Goal: Information Seeking & Learning: Find specific fact

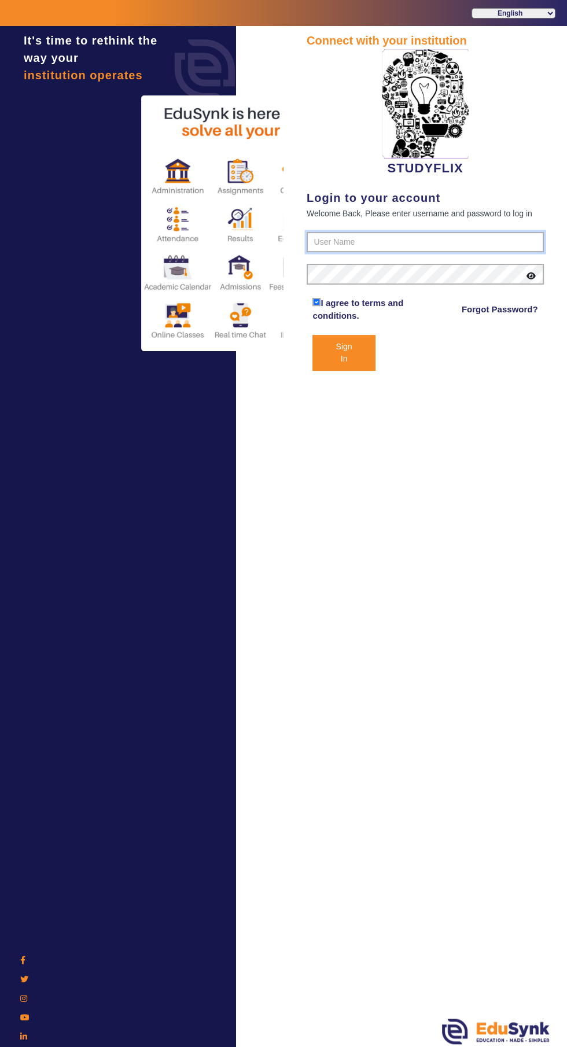
click at [449, 241] on input "text" at bounding box center [425, 242] width 237 height 21
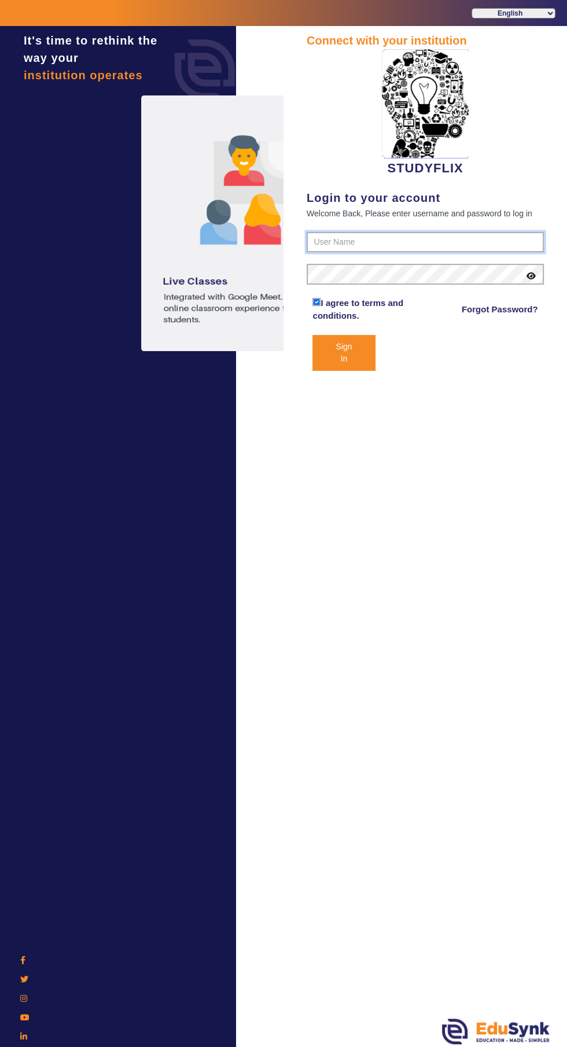
type input "6354922771"
click at [313, 335] on button "Sign In" at bounding box center [344, 353] width 63 height 36
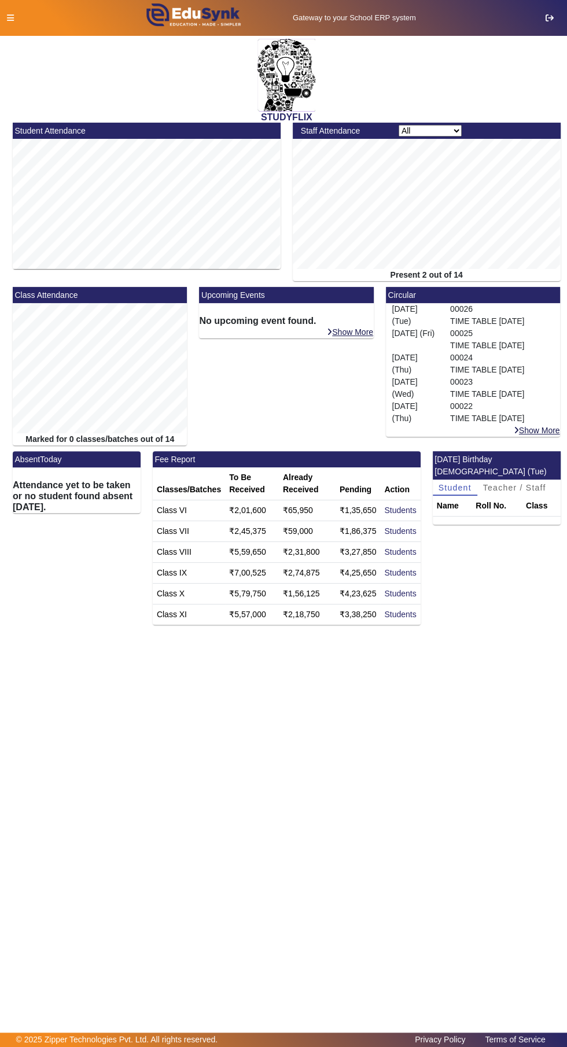
click at [10, 17] on icon at bounding box center [10, 18] width 7 height 8
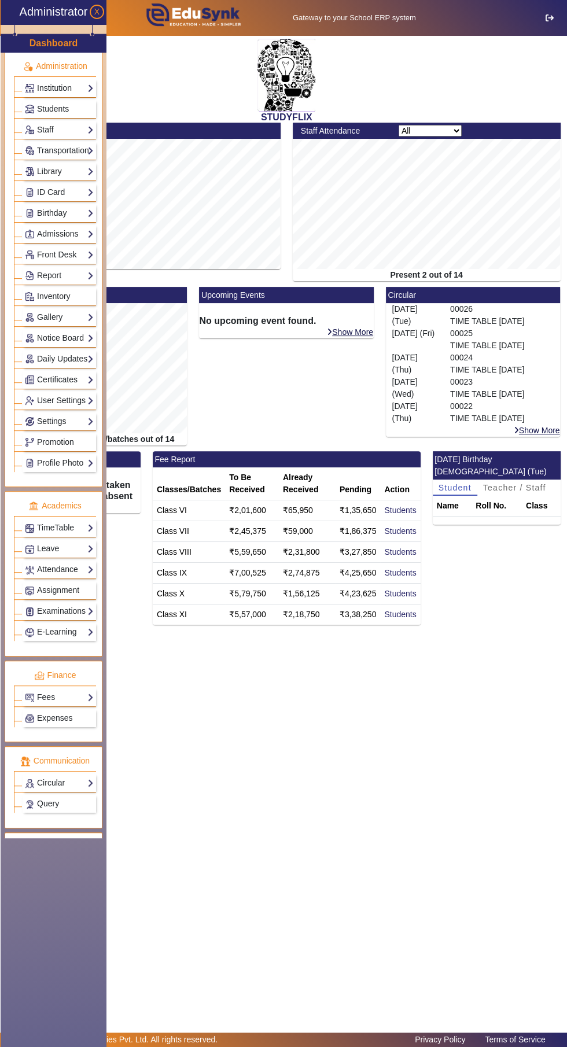
scroll to position [23, 0]
click at [50, 615] on link "Examinations" at bounding box center [59, 611] width 69 height 13
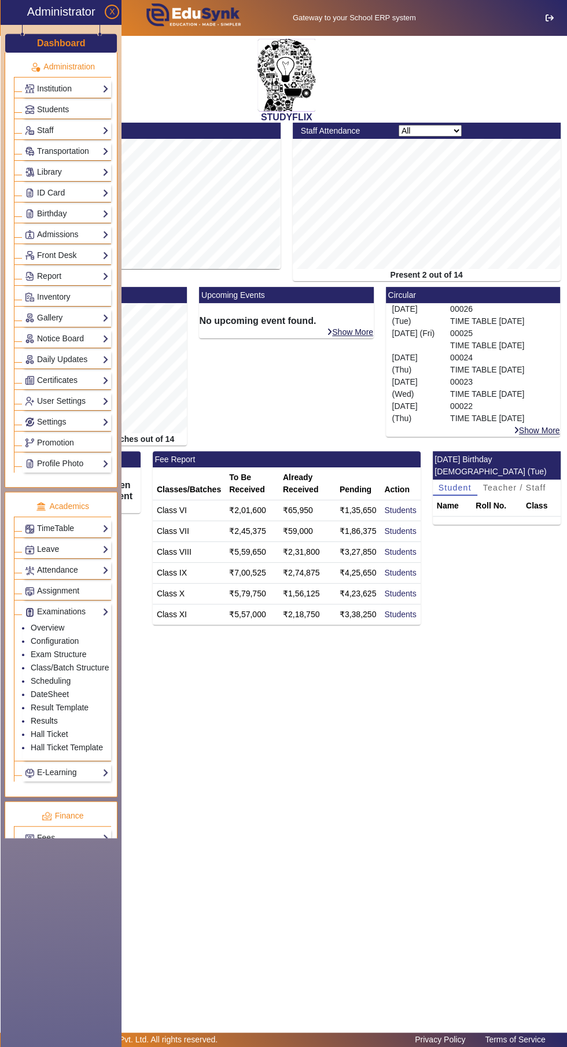
click at [39, 723] on link "Results" at bounding box center [44, 720] width 27 height 9
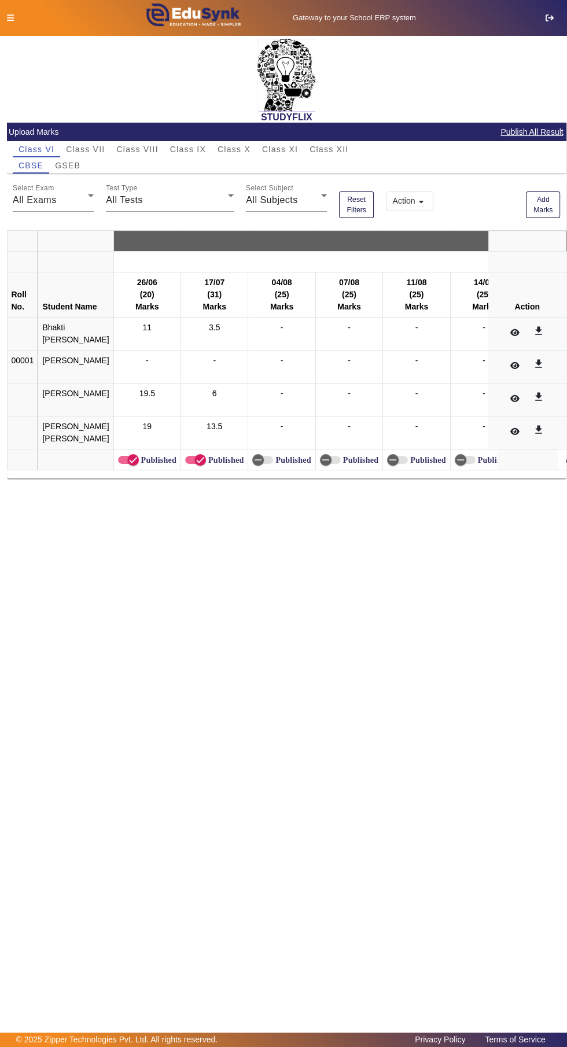
click at [10, 17] on icon at bounding box center [10, 18] width 7 height 8
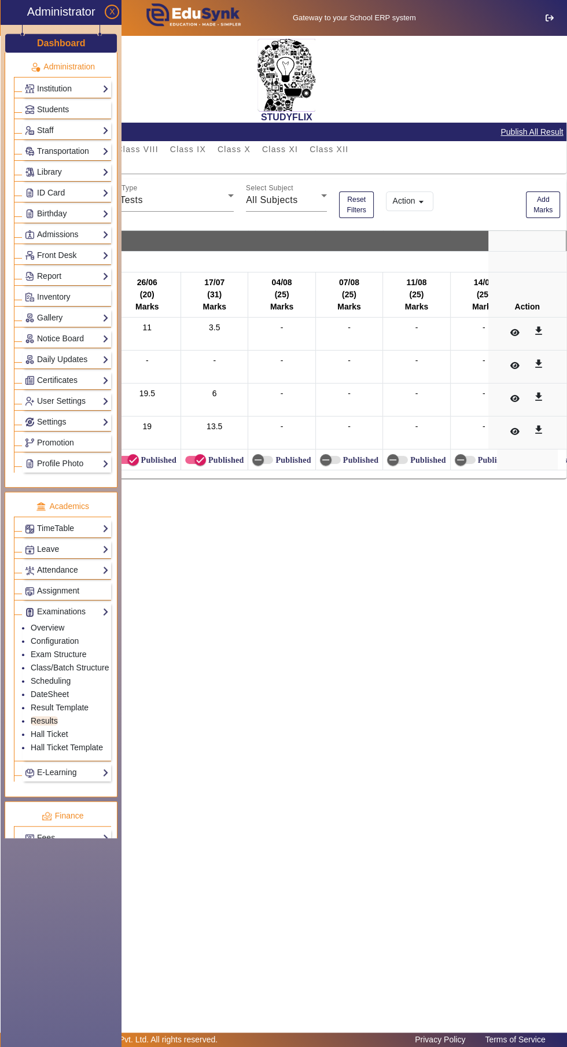
click at [50, 273] on link "Report" at bounding box center [67, 276] width 84 height 13
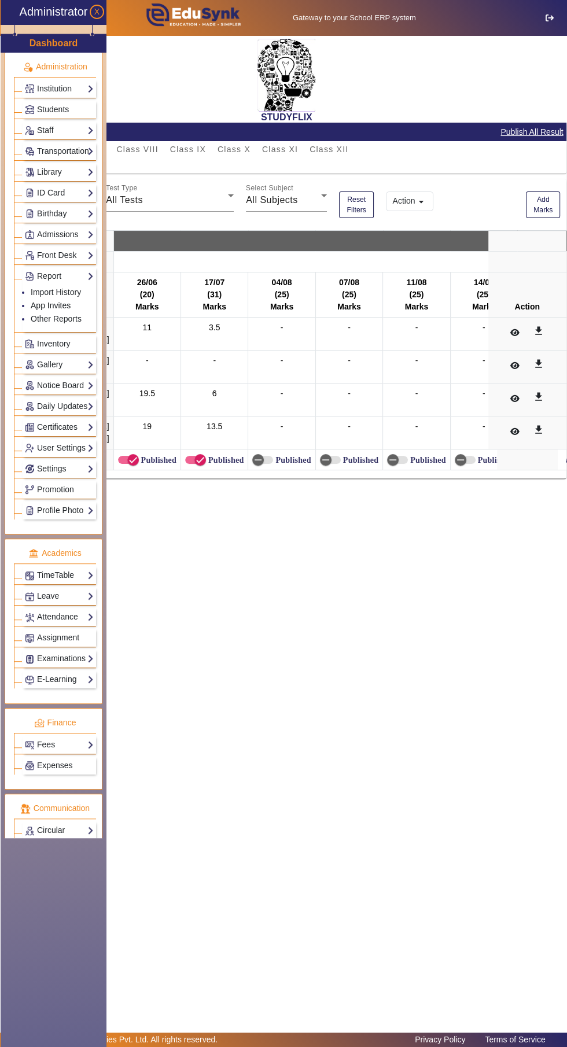
click at [40, 304] on link "App Invites" at bounding box center [51, 305] width 40 height 9
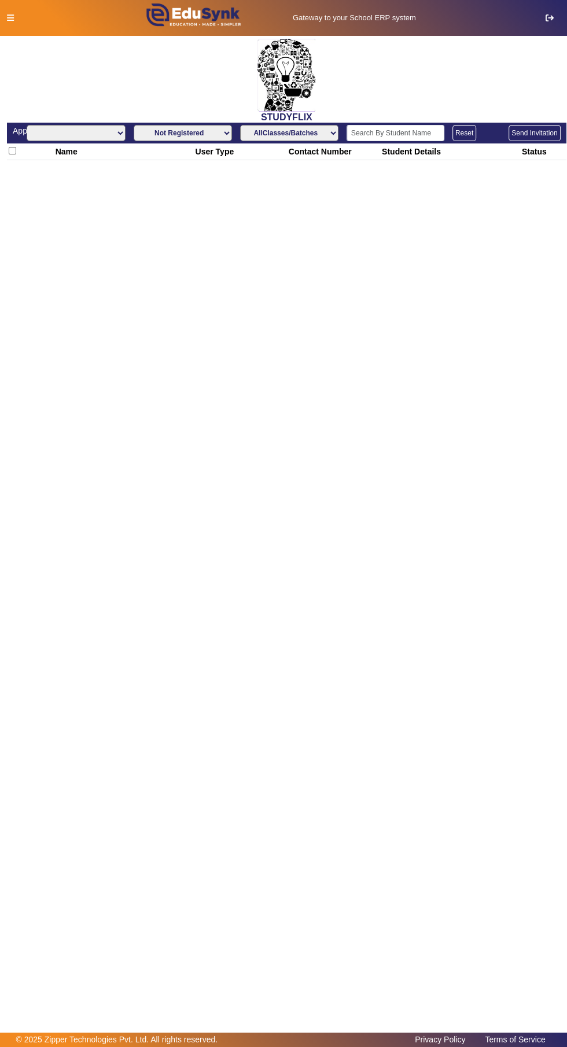
select select "All"
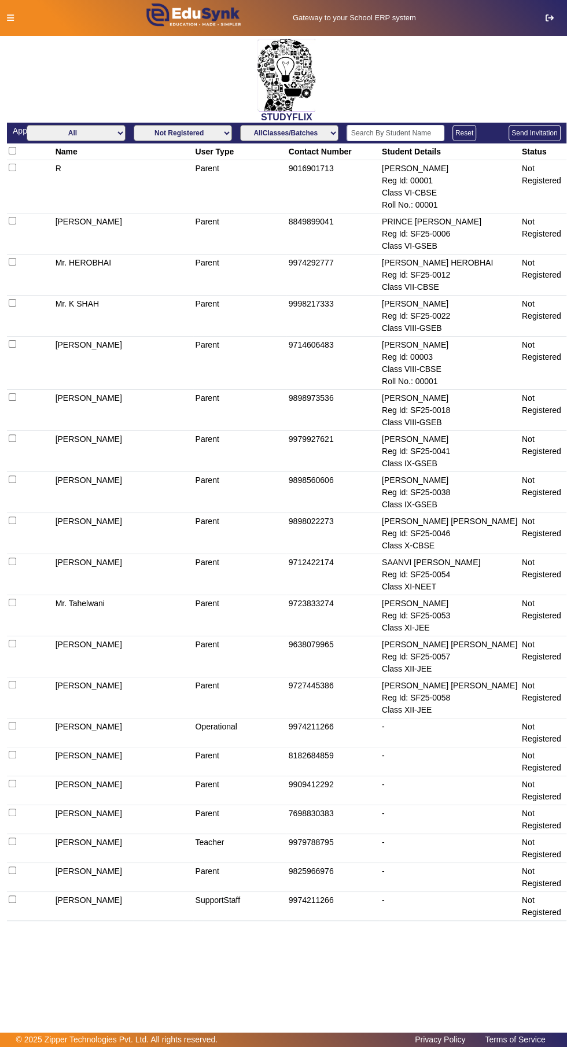
click at [145, 138] on select "Not Registered Registered" at bounding box center [183, 133] width 98 height 16
select select "registered"
click at [134, 125] on select "Not Registered Registered" at bounding box center [183, 133] width 98 height 16
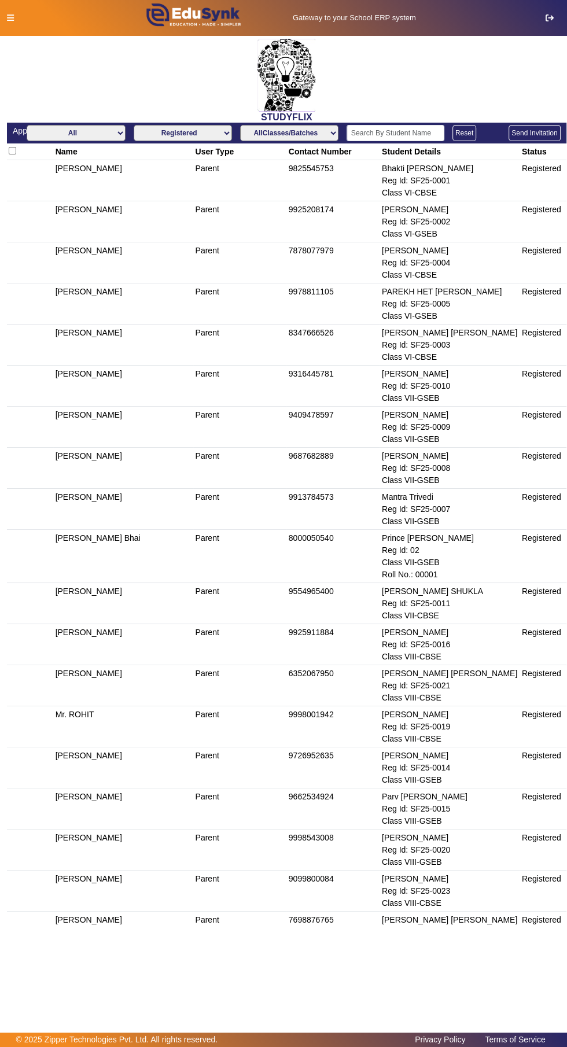
click at [264, 136] on select "AllClasses/Batches Class VI-CBSE Class VI-GSEB Class VII-GSEB Class VII-CBSE Cl…" at bounding box center [289, 133] width 98 height 16
select select "Class VI-CBSE"
click at [240, 125] on select "AllClasses/Batches Class VI-CBSE Class VI-GSEB Class VII-GSEB Class VII-CBSE Cl…" at bounding box center [289, 133] width 98 height 16
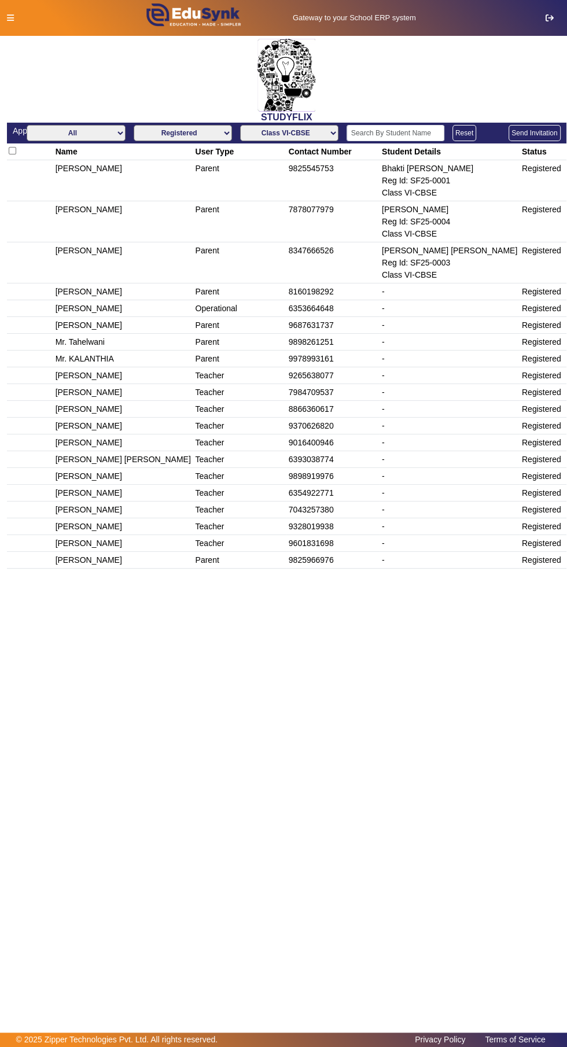
click at [294, 212] on td "7878077979" at bounding box center [332, 221] width 93 height 41
copy td "7878077979"
